Goal: Task Accomplishment & Management: Manage account settings

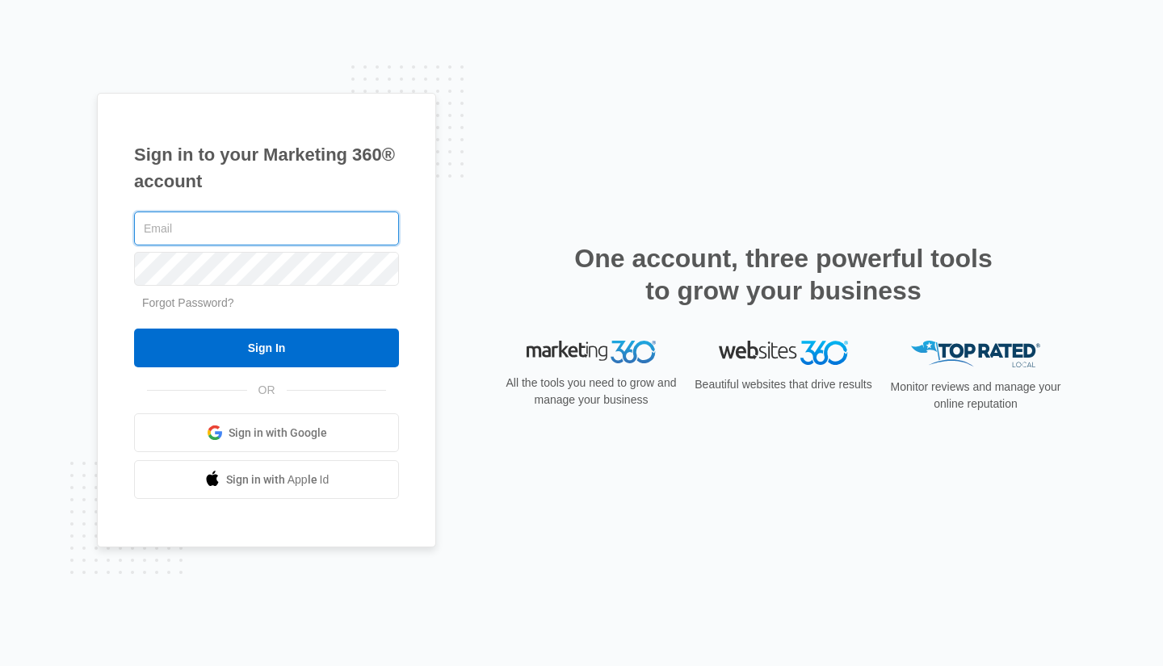
type input "[PERSON_NAME][EMAIL_ADDRESS][DOMAIN_NAME]"
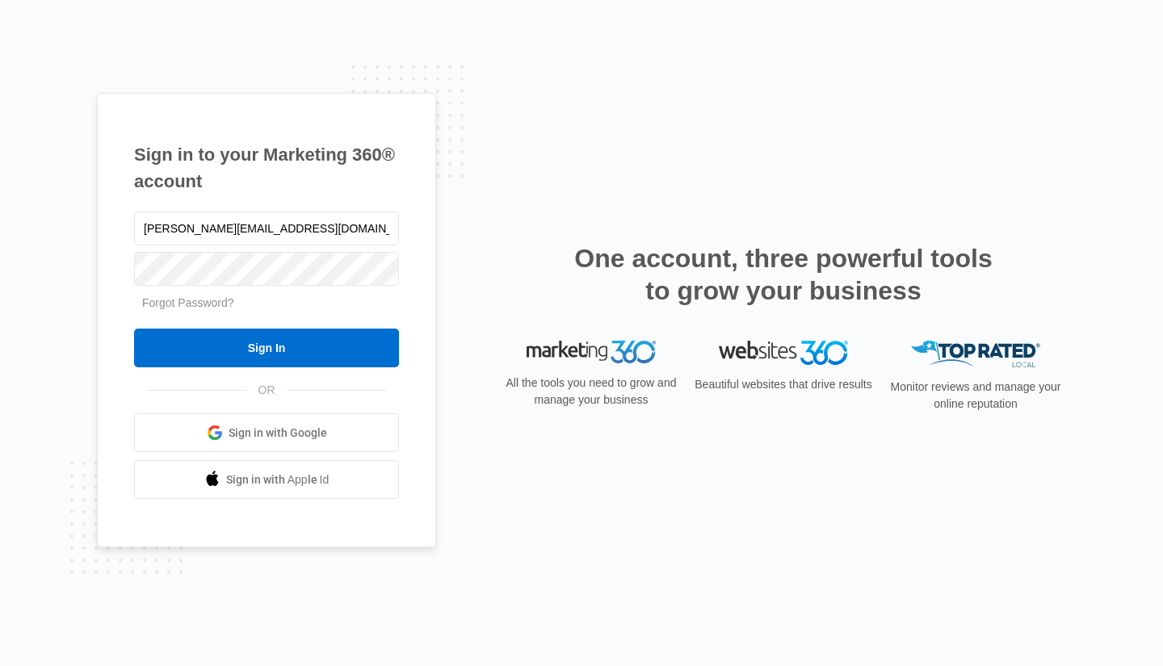
click at [333, 352] on input "Sign In" at bounding box center [266, 348] width 265 height 39
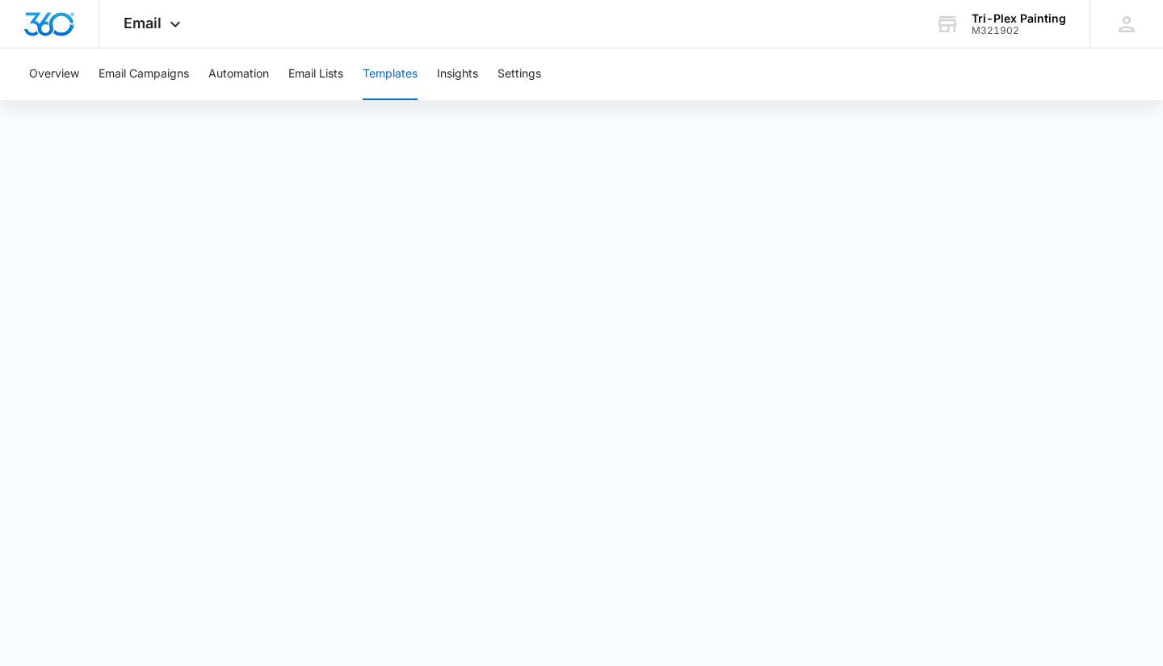
click at [983, 31] on div "M321902" at bounding box center [1018, 30] width 94 height 11
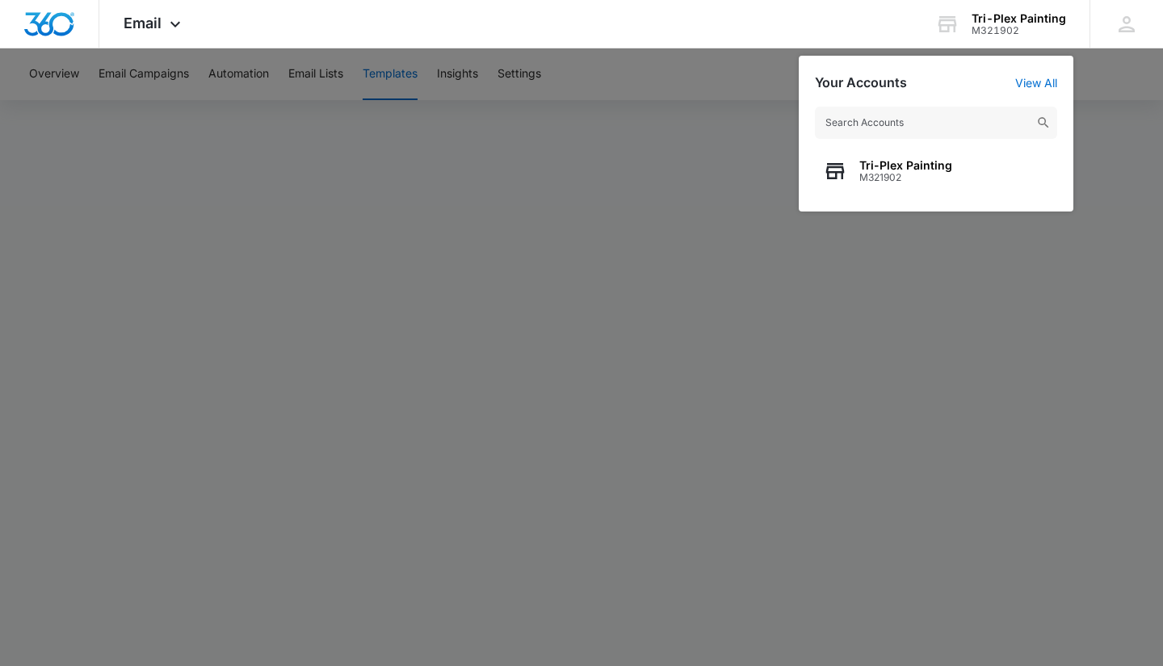
click at [935, 182] on span "M321902" at bounding box center [905, 177] width 93 height 11
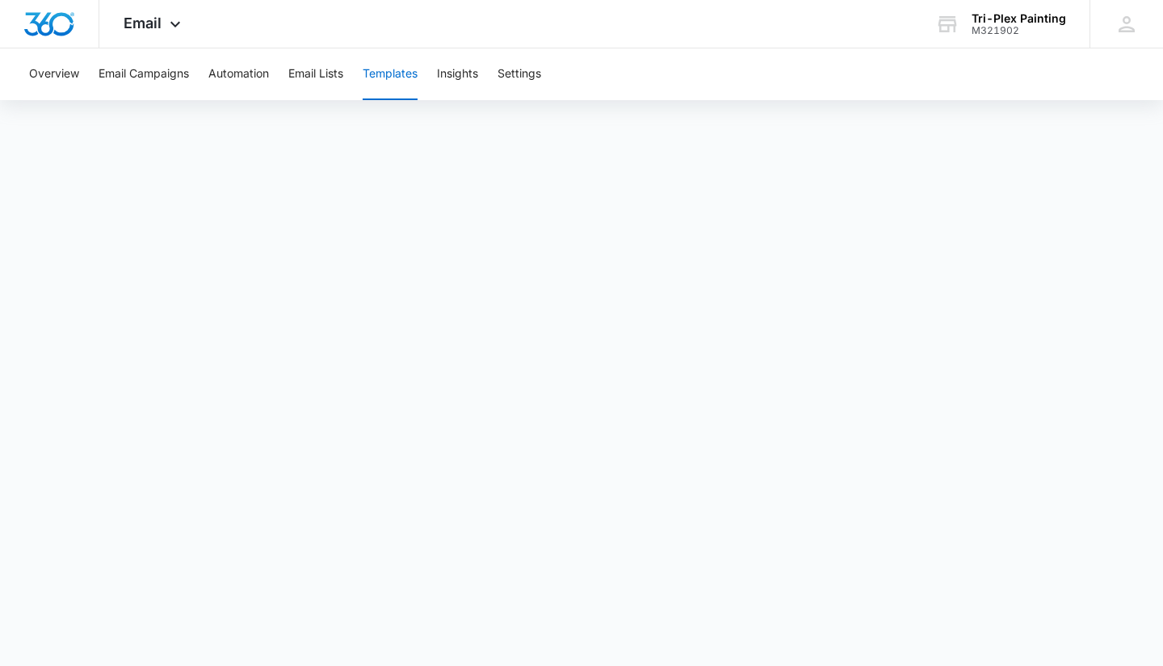
click at [1105, 27] on div "TL Taylor Lukens taylor@tri-plexpainting.com My Profile Notifications Support L…" at bounding box center [1125, 24] width 73 height 48
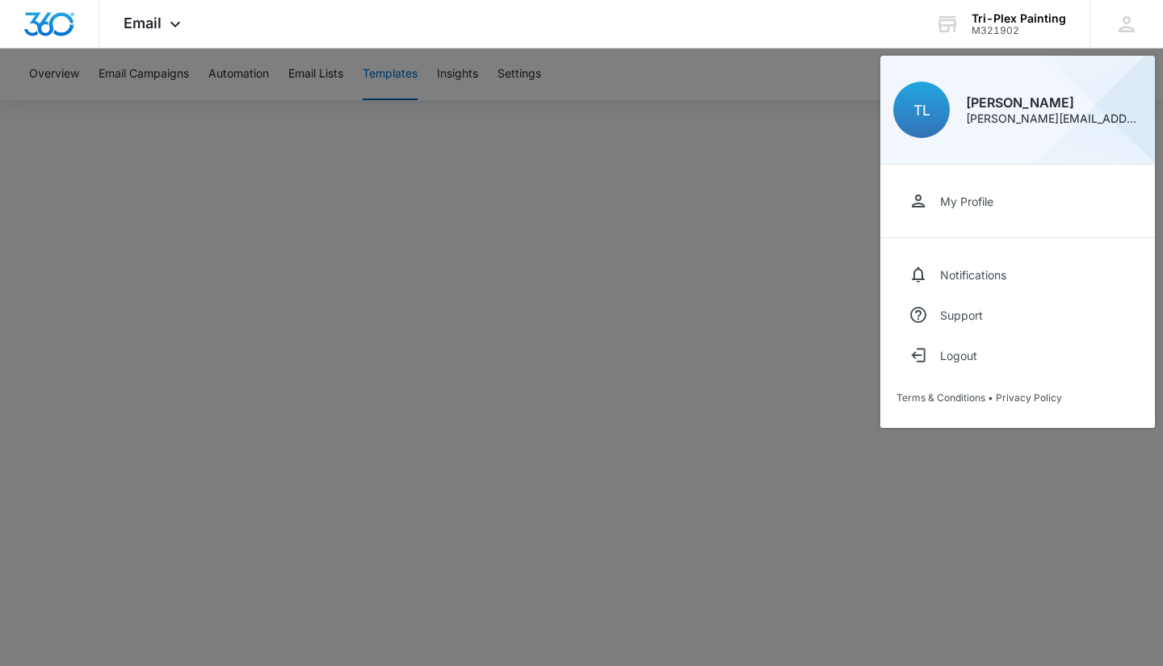
click at [1019, 270] on link "Notifications" at bounding box center [1017, 274] width 242 height 40
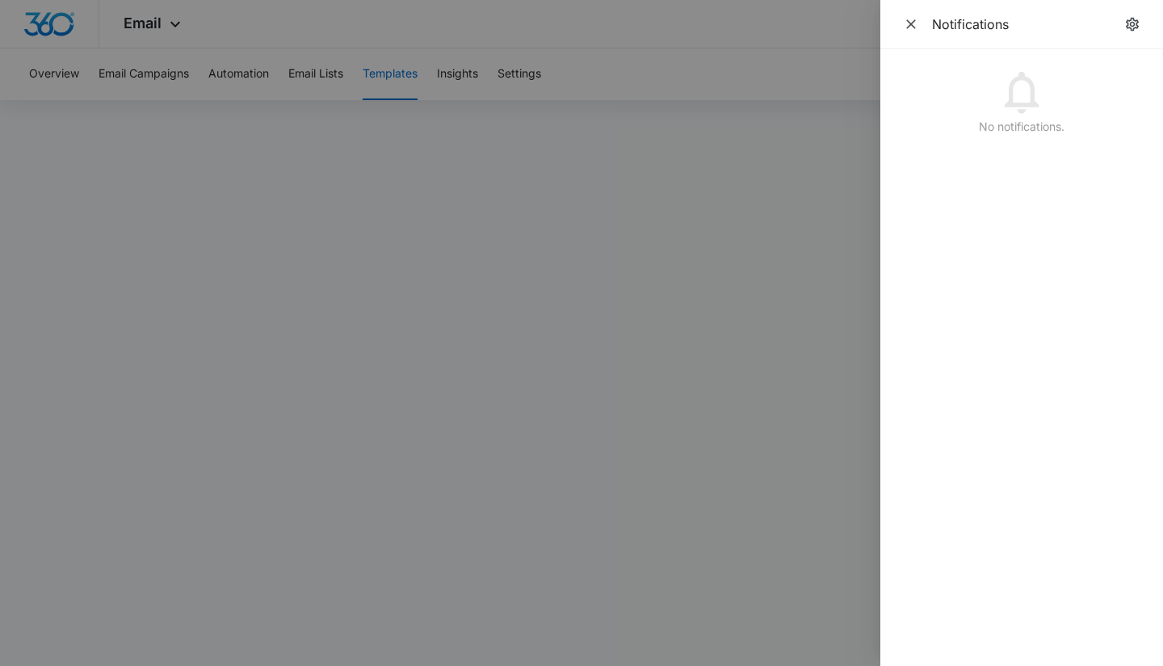
click at [618, 111] on div at bounding box center [581, 333] width 1163 height 666
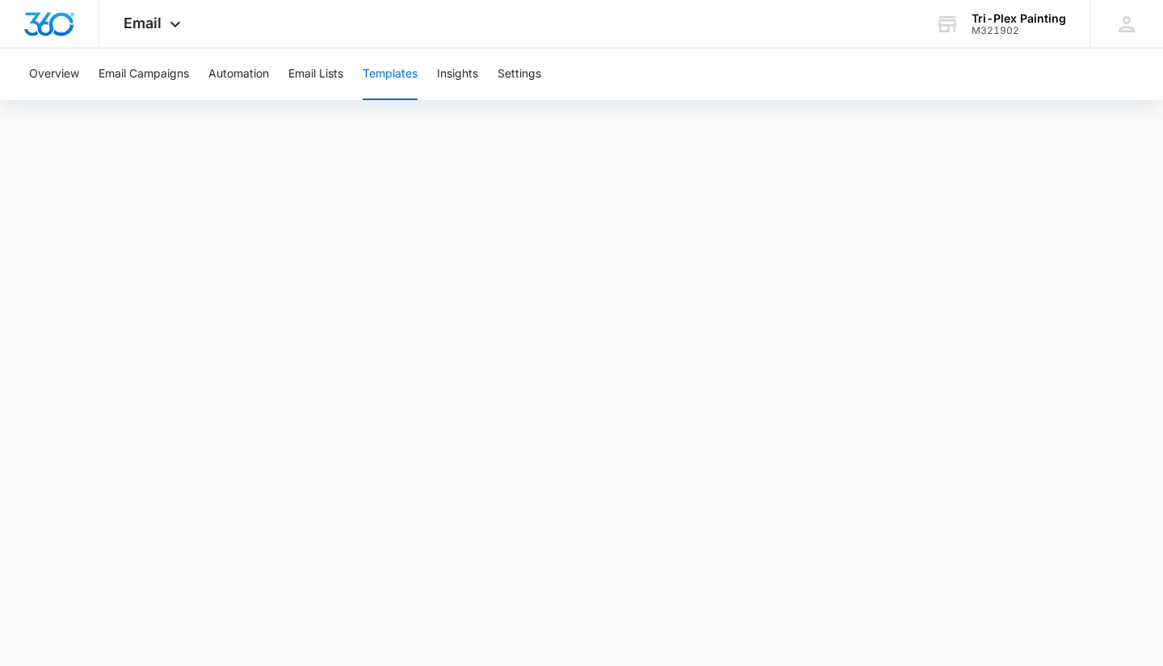
click at [47, 28] on img "Dashboard" at bounding box center [49, 24] width 52 height 24
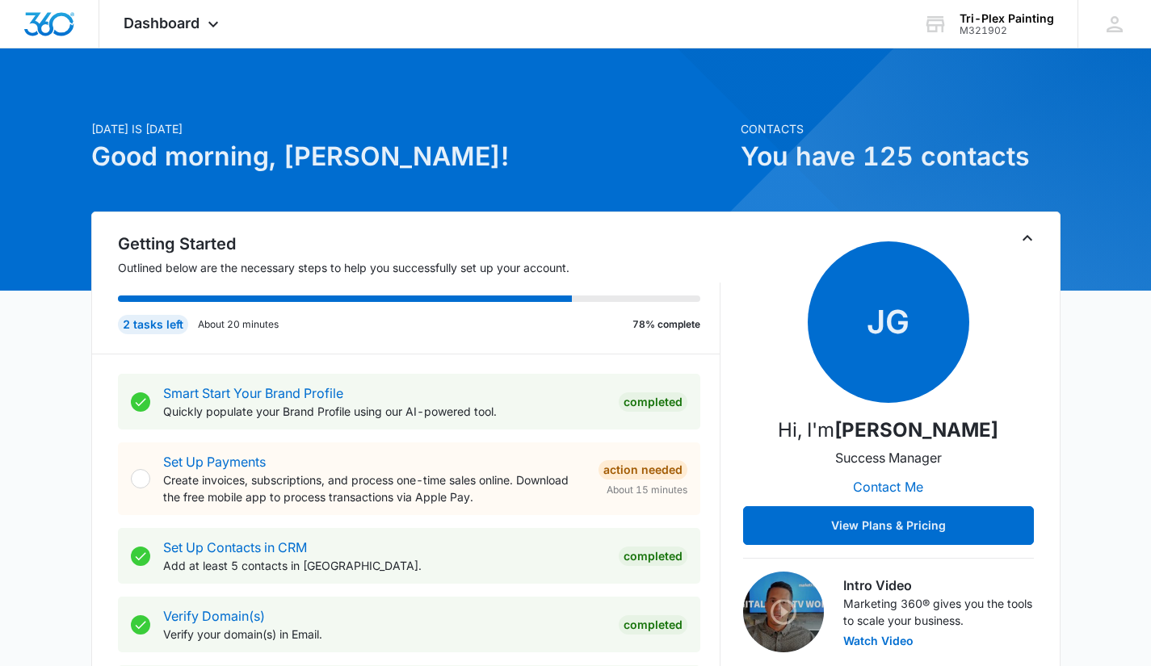
click at [215, 23] on icon at bounding box center [212, 24] width 19 height 19
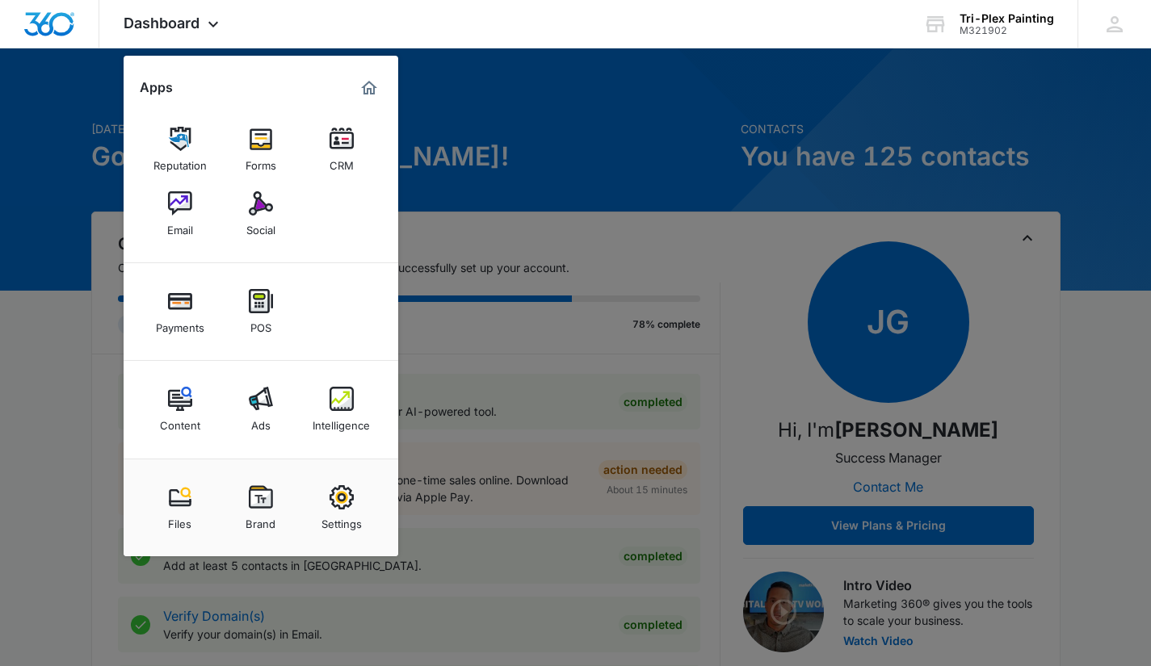
click at [185, 206] on img at bounding box center [180, 203] width 24 height 24
